Goal: Find specific page/section: Find specific page/section

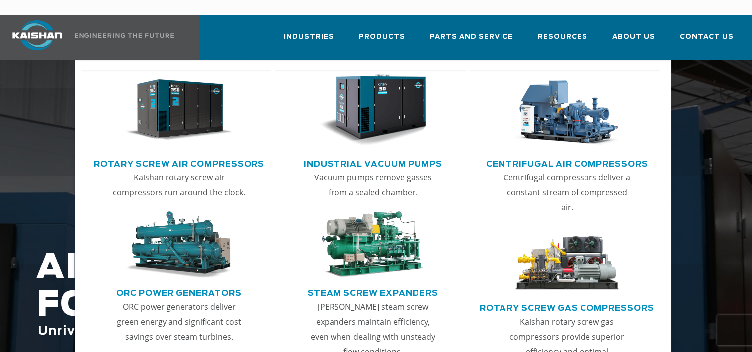
click at [195, 155] on link "Rotary Screw Air Compressors" at bounding box center [179, 162] width 171 height 15
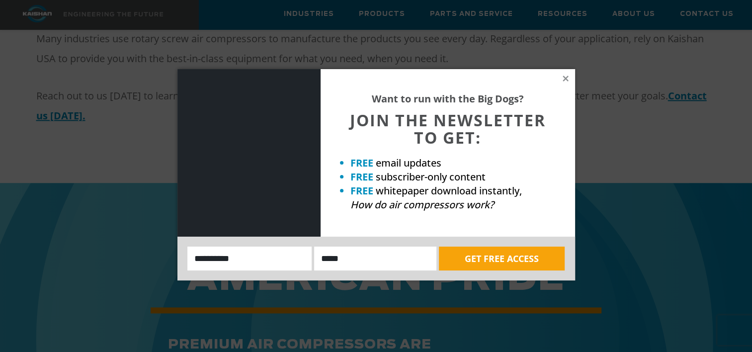
scroll to position [1044, 0]
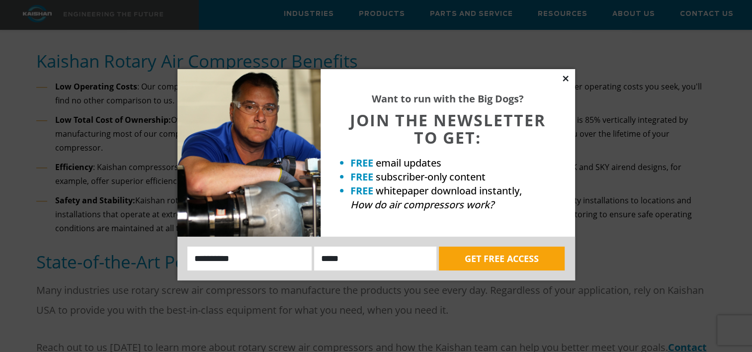
click at [565, 77] on icon at bounding box center [565, 78] width 9 height 9
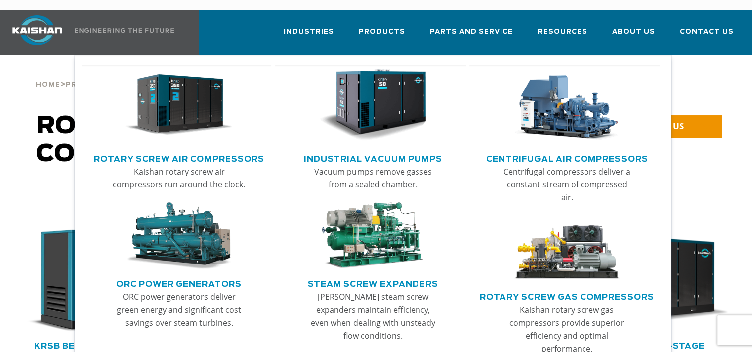
scroll to position [0, 0]
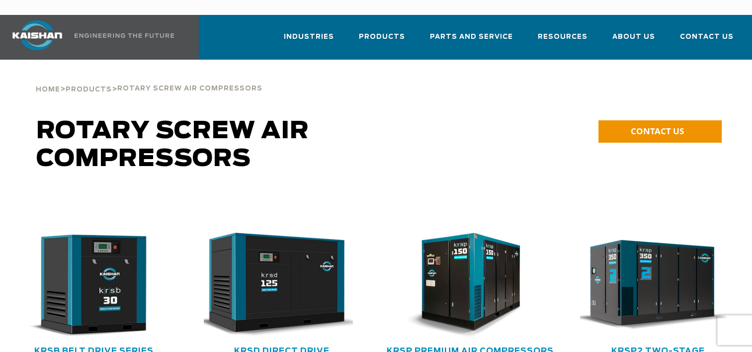
click at [706, 74] on div "Home > Products > Rotary Screw Air Compressors" at bounding box center [376, 79] width 692 height 38
click at [26, 22] on img at bounding box center [37, 35] width 75 height 30
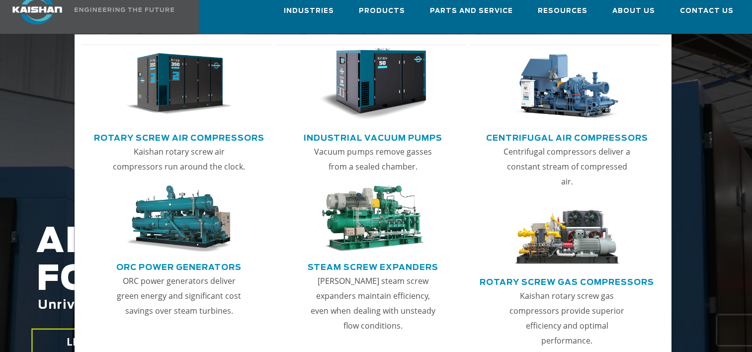
scroll to position [50, 0]
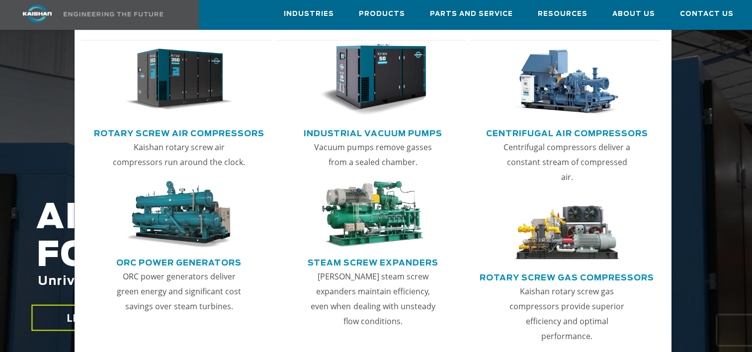
click at [198, 136] on link "Rotary Screw Air Compressors" at bounding box center [179, 132] width 171 height 15
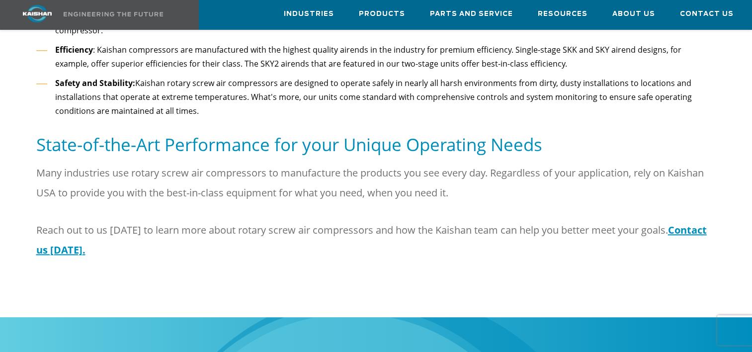
scroll to position [1193, 0]
